Goal: Information Seeking & Learning: Learn about a topic

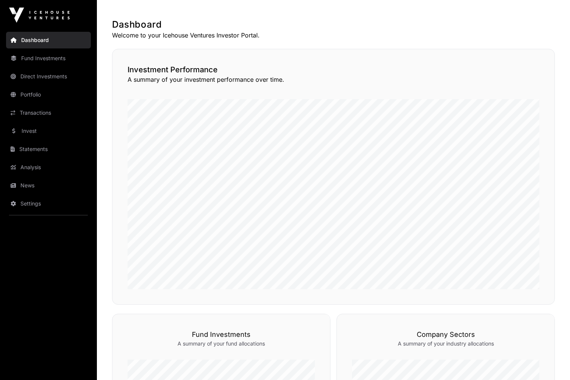
scroll to position [44, 0]
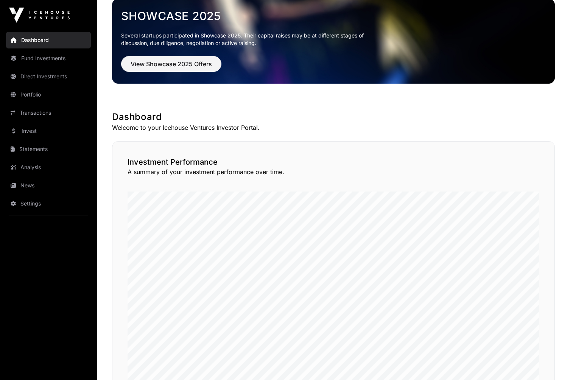
click at [45, 77] on link "Direct Investments" at bounding box center [48, 76] width 85 height 17
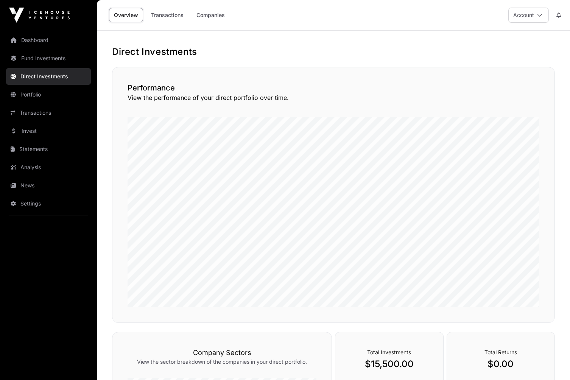
click at [167, 21] on link "Transactions" at bounding box center [167, 15] width 42 height 14
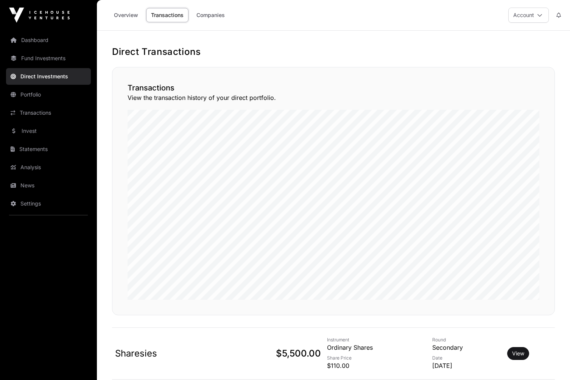
click at [205, 19] on link "Companies" at bounding box center [211, 15] width 38 height 14
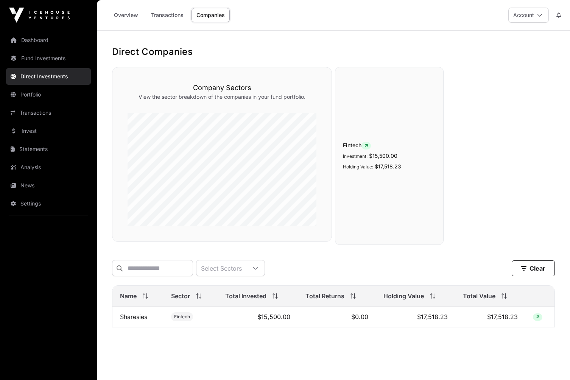
click at [164, 17] on link "Transactions" at bounding box center [167, 15] width 42 height 14
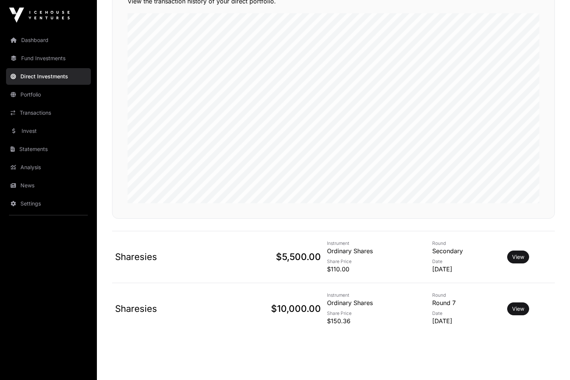
scroll to position [115, 0]
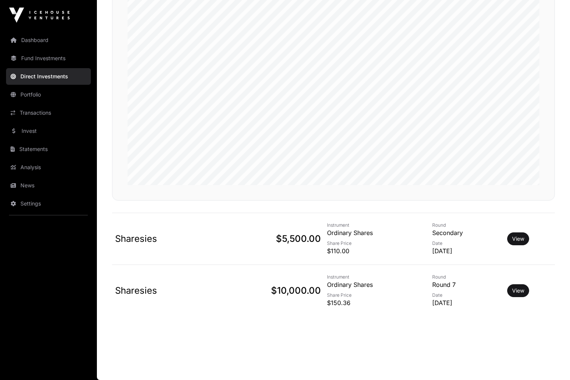
click at [519, 238] on link "View" at bounding box center [518, 239] width 12 height 8
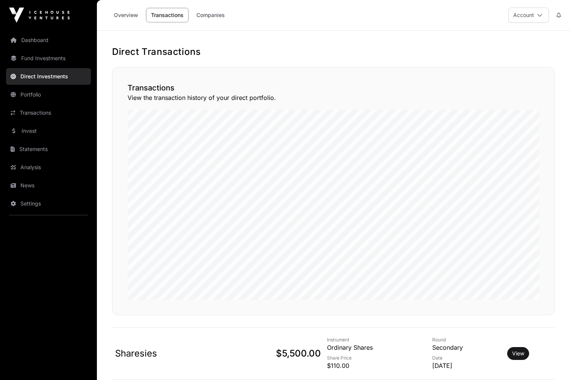
scroll to position [115, 0]
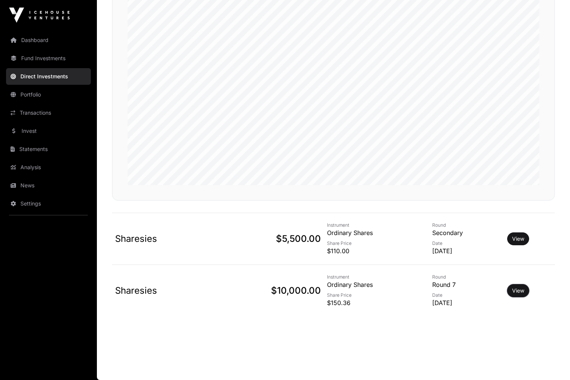
click at [524, 296] on button "View" at bounding box center [519, 290] width 22 height 13
click at [524, 288] on link "View" at bounding box center [518, 291] width 12 height 8
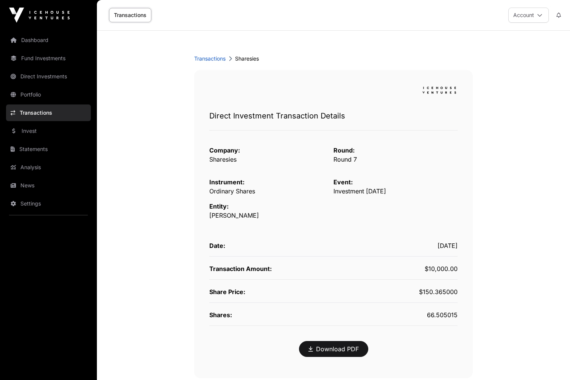
click at [127, 18] on link "Transactions" at bounding box center [130, 15] width 42 height 14
drag, startPoint x: 259, startPoint y: 363, endPoint x: 265, endPoint y: 322, distance: 40.9
click at [259, 363] on div "Download PDF" at bounding box center [333, 352] width 248 height 22
click at [42, 74] on link "Direct Investments" at bounding box center [48, 76] width 85 height 17
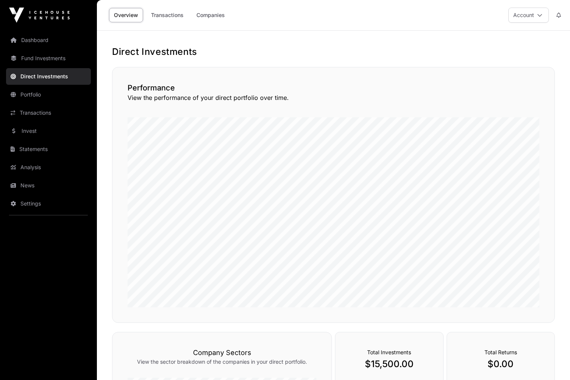
click at [34, 43] on link "Dashboard" at bounding box center [48, 40] width 85 height 17
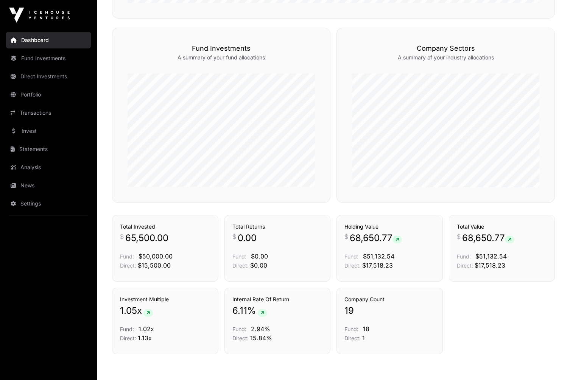
scroll to position [271, 0]
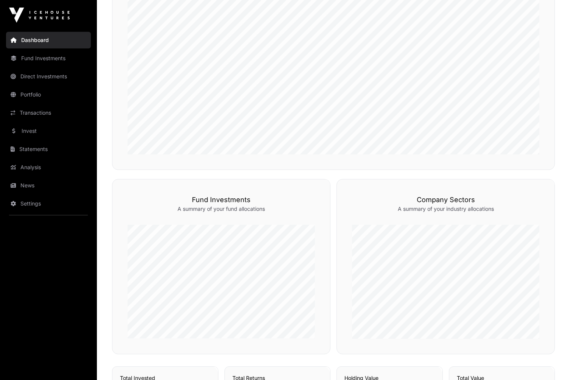
click at [35, 95] on link "Portfolio" at bounding box center [48, 94] width 85 height 17
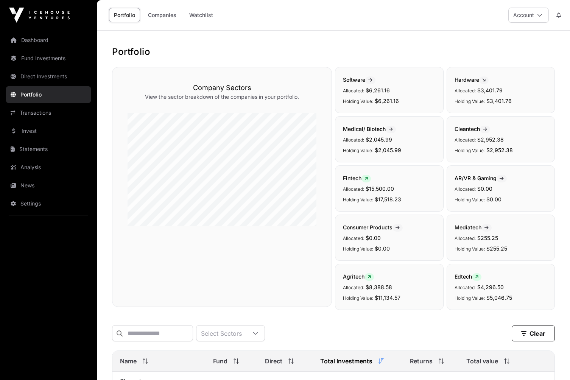
click at [23, 130] on link "Invest" at bounding box center [48, 131] width 85 height 17
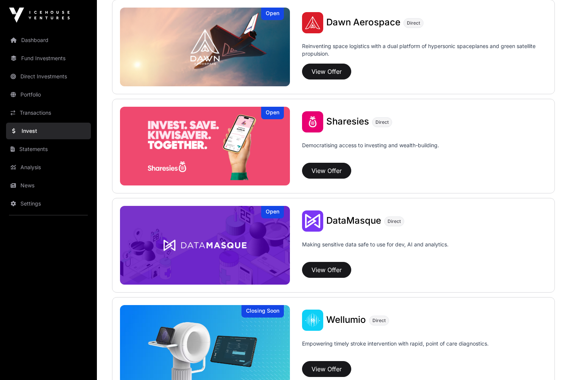
scroll to position [891, 0]
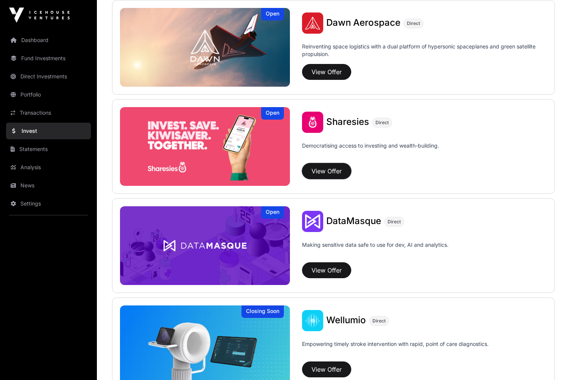
click at [333, 172] on button "View Offer" at bounding box center [326, 171] width 49 height 16
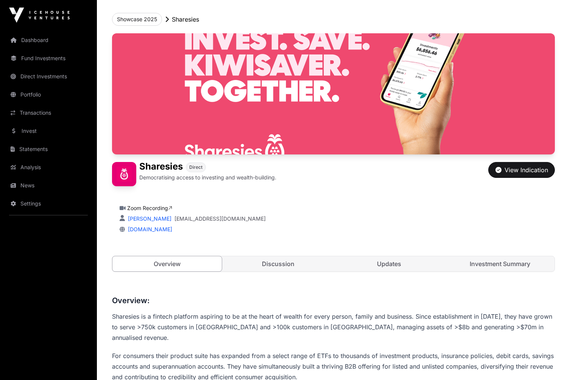
scroll to position [114, 0]
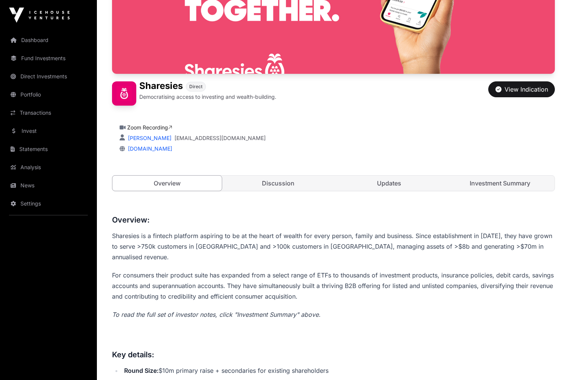
click at [268, 185] on link "Discussion" at bounding box center [277, 183] width 109 height 15
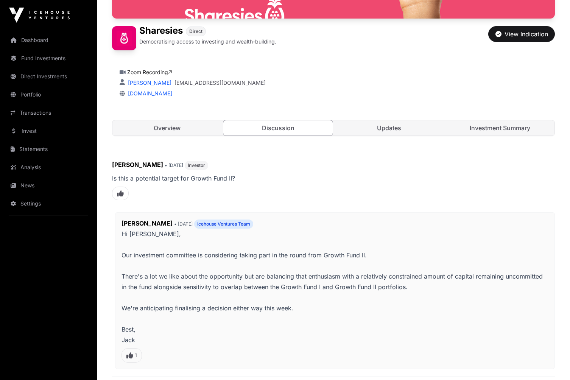
scroll to position [125, 0]
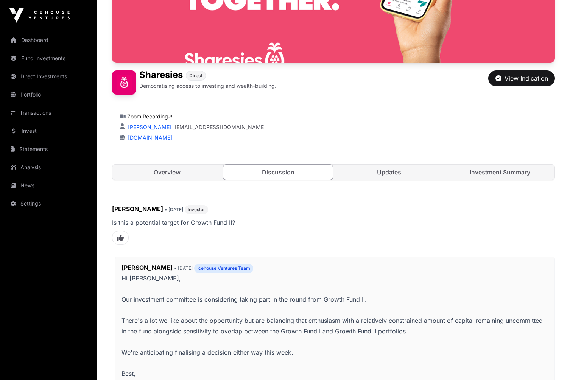
click at [404, 169] on link "Updates" at bounding box center [388, 172] width 109 height 15
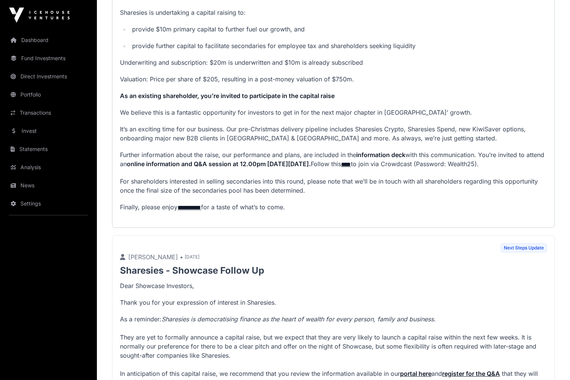
scroll to position [281, 0]
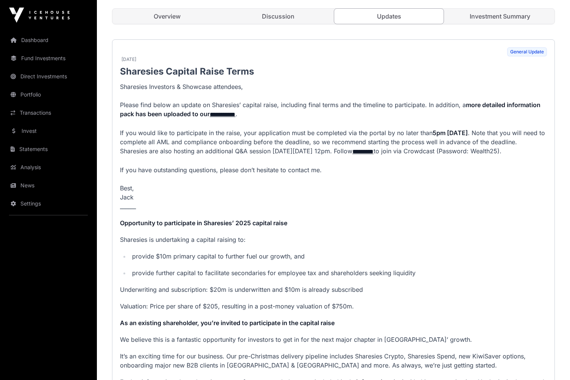
click at [496, 18] on link "Investment Summary" at bounding box center [499, 16] width 109 height 15
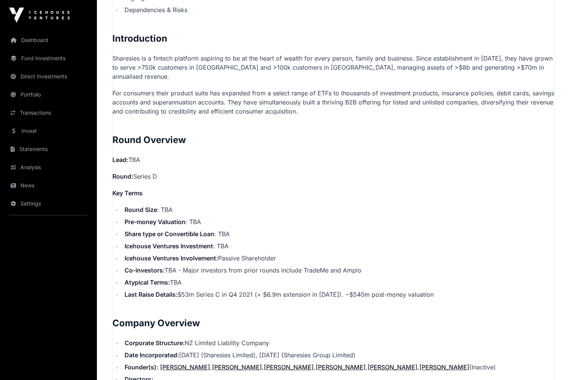
scroll to position [546, 0]
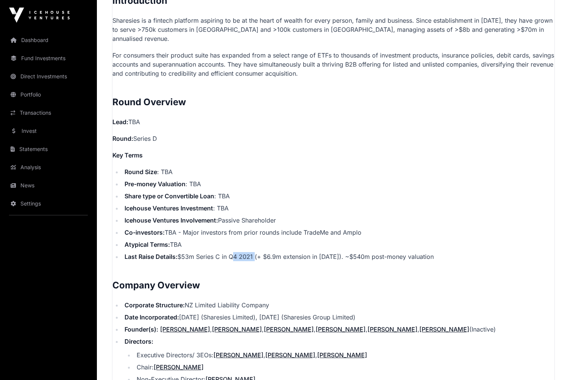
drag, startPoint x: 232, startPoint y: 248, endPoint x: 254, endPoint y: 248, distance: 22.0
click at [254, 252] on li "Last Raise Details: $53m Series C in Q4 2021 (+ $6.9m extension in [DATE]). ~$5…" at bounding box center [338, 256] width 433 height 9
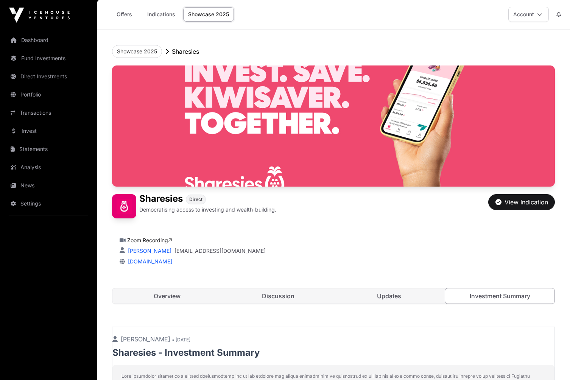
scroll to position [0, 0]
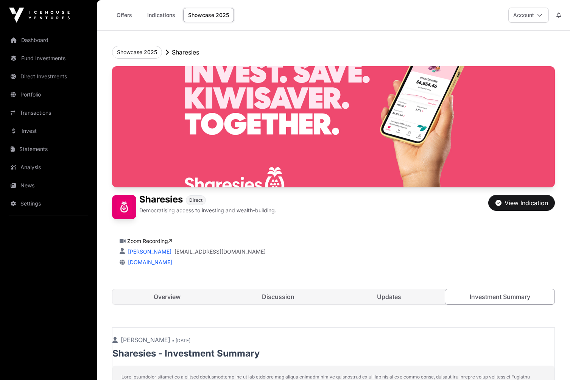
click at [34, 40] on link "Dashboard" at bounding box center [48, 40] width 85 height 17
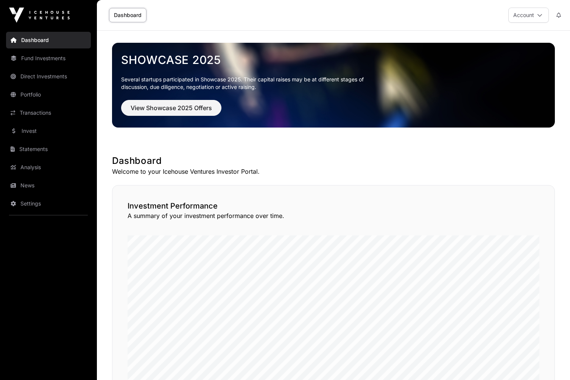
click at [23, 172] on link "Analysis" at bounding box center [48, 167] width 85 height 17
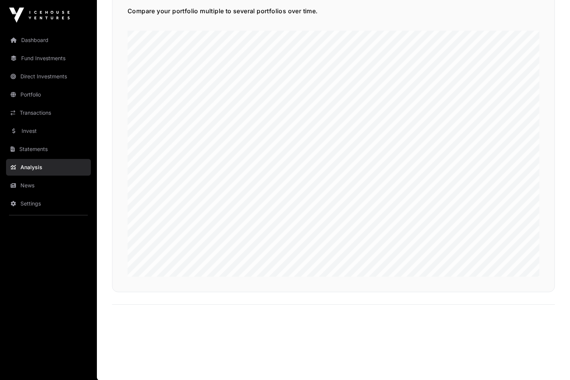
scroll to position [1749, 0]
click at [52, 44] on link "Dashboard" at bounding box center [48, 40] width 85 height 17
click at [22, 39] on link "Dashboard" at bounding box center [48, 40] width 85 height 17
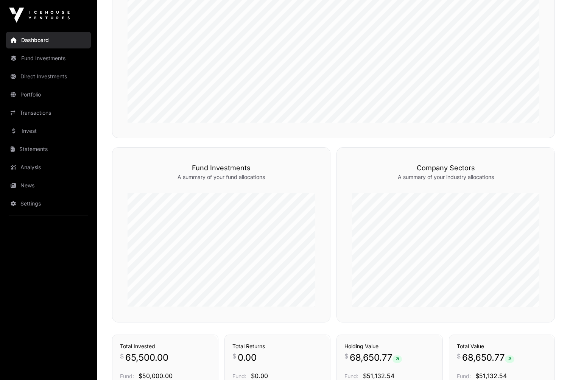
scroll to position [461, 0]
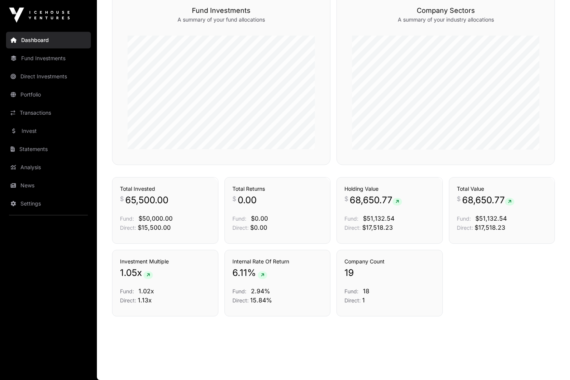
click at [264, 273] on icon at bounding box center [262, 275] width 3 height 5
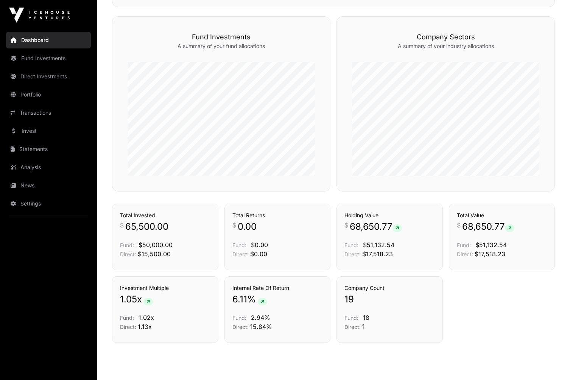
scroll to position [423, 0]
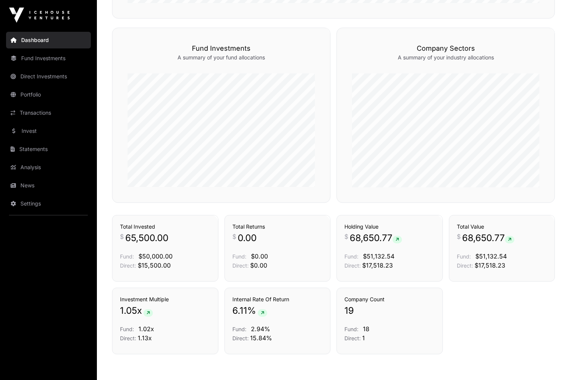
click at [142, 252] on p "Fund: $50,000.00" at bounding box center [165, 256] width 91 height 9
click at [195, 206] on link "Transactions" at bounding box center [194, 202] width 31 height 8
click at [192, 206] on link "Transactions" at bounding box center [194, 202] width 31 height 8
click at [37, 111] on link "Transactions" at bounding box center [48, 113] width 85 height 17
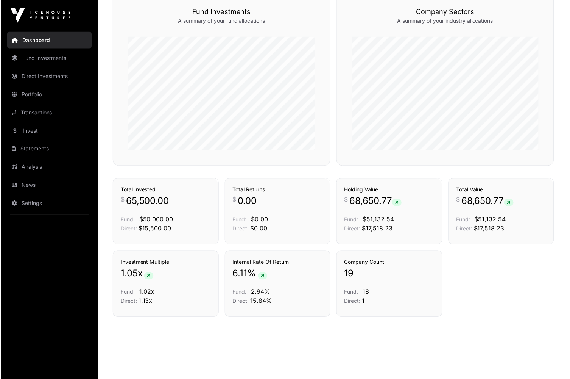
scroll to position [461, 0]
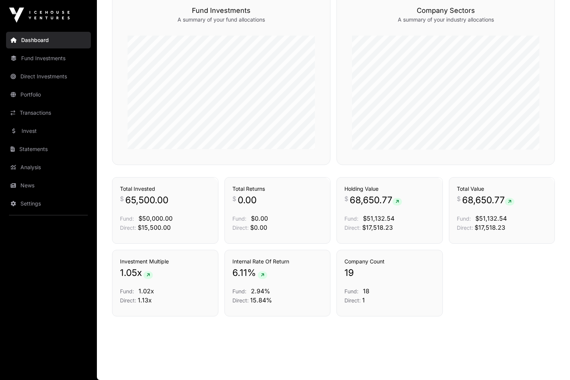
click at [25, 115] on link "Transactions" at bounding box center [48, 113] width 85 height 17
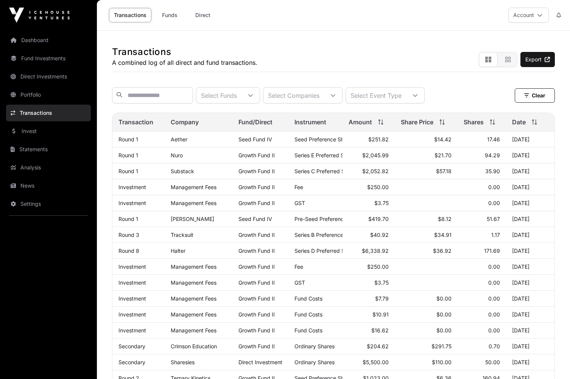
click at [170, 14] on link "Funds" at bounding box center [170, 15] width 30 height 14
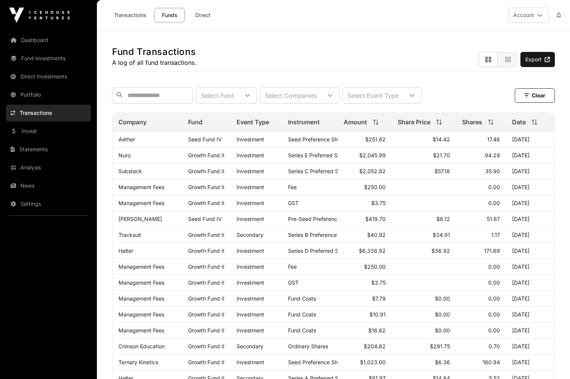
click at [202, 16] on link "Direct" at bounding box center [203, 15] width 30 height 14
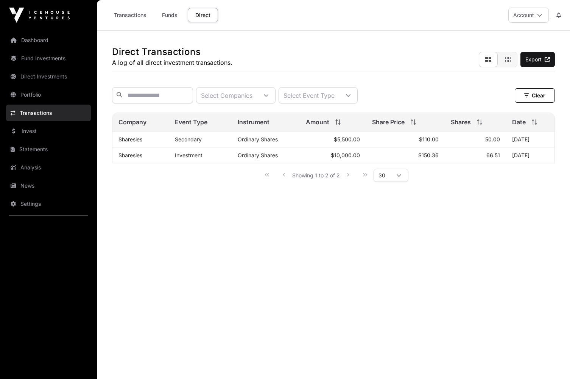
click at [172, 16] on link "Funds" at bounding box center [170, 15] width 30 height 14
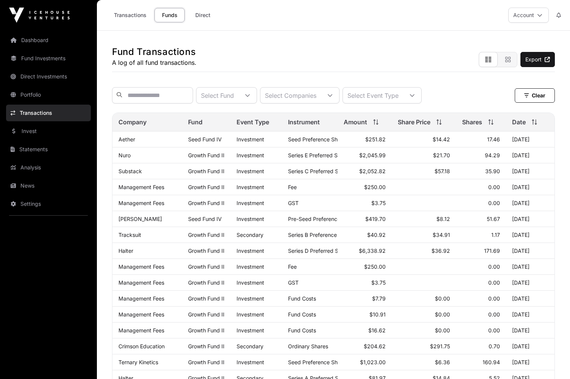
click at [422, 98] on div at bounding box center [412, 95] width 18 height 16
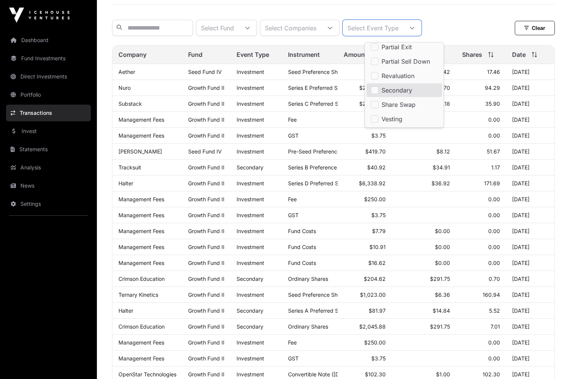
scroll to position [76, 0]
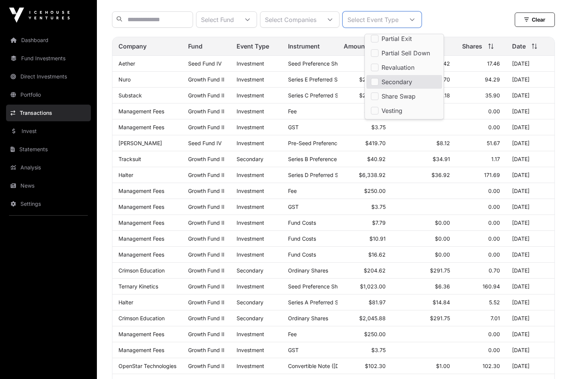
click at [37, 59] on link "Fund Investments" at bounding box center [48, 58] width 85 height 17
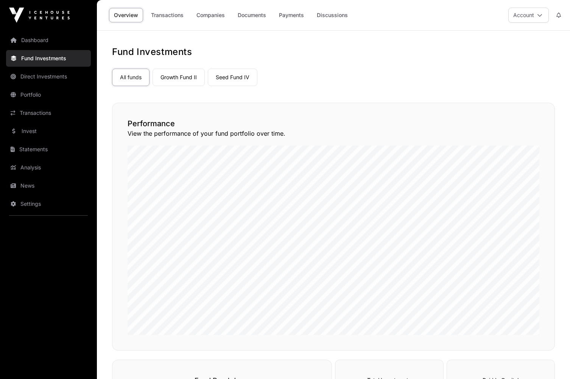
click at [164, 78] on link "Growth Fund II" at bounding box center [179, 77] width 52 height 17
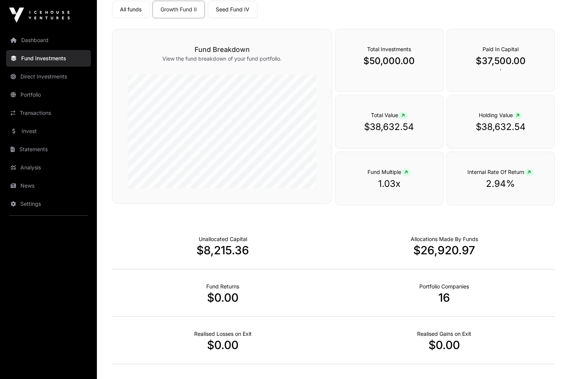
scroll to position [38, 0]
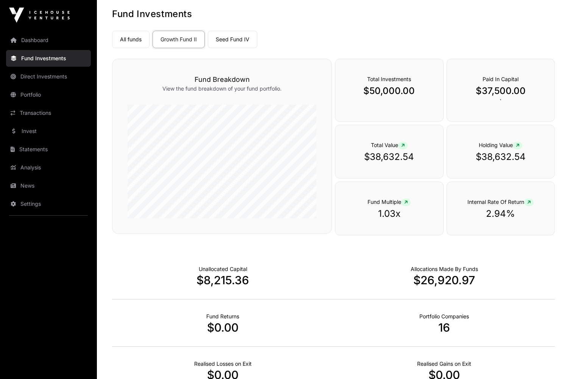
click at [234, 42] on link "Seed Fund IV" at bounding box center [233, 39] width 50 height 17
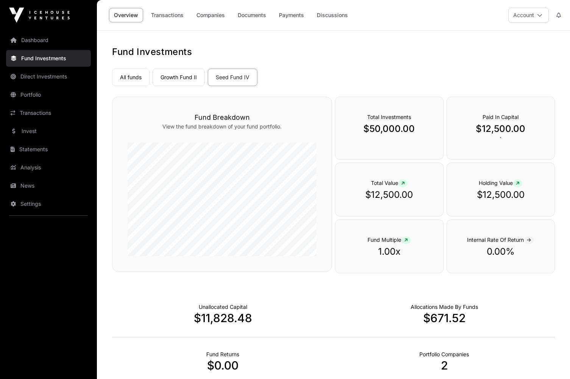
click at [178, 78] on link "Growth Fund II" at bounding box center [179, 77] width 52 height 17
click at [227, 77] on link "Seed Fund IV" at bounding box center [233, 77] width 50 height 17
click at [334, 15] on link "Discussions" at bounding box center [332, 15] width 41 height 14
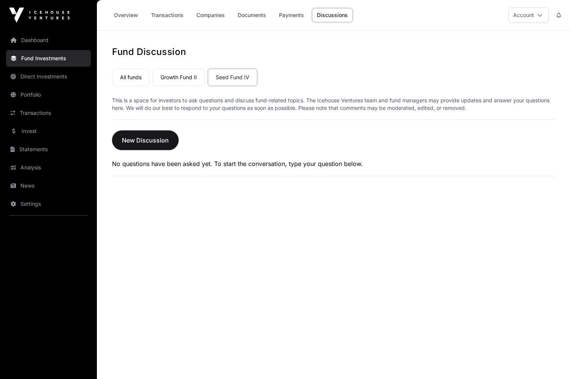
click at [20, 188] on link "News" at bounding box center [48, 185] width 85 height 17
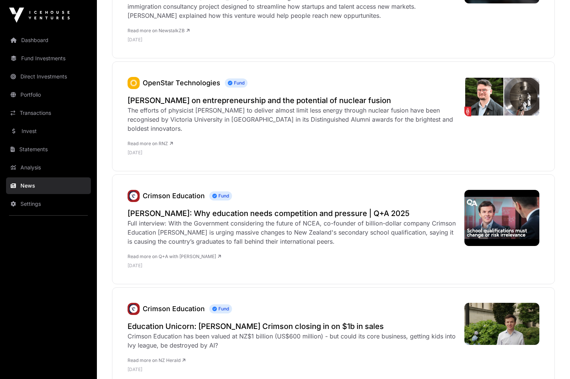
scroll to position [2121, 0]
